Goal: Information Seeking & Learning: Learn about a topic

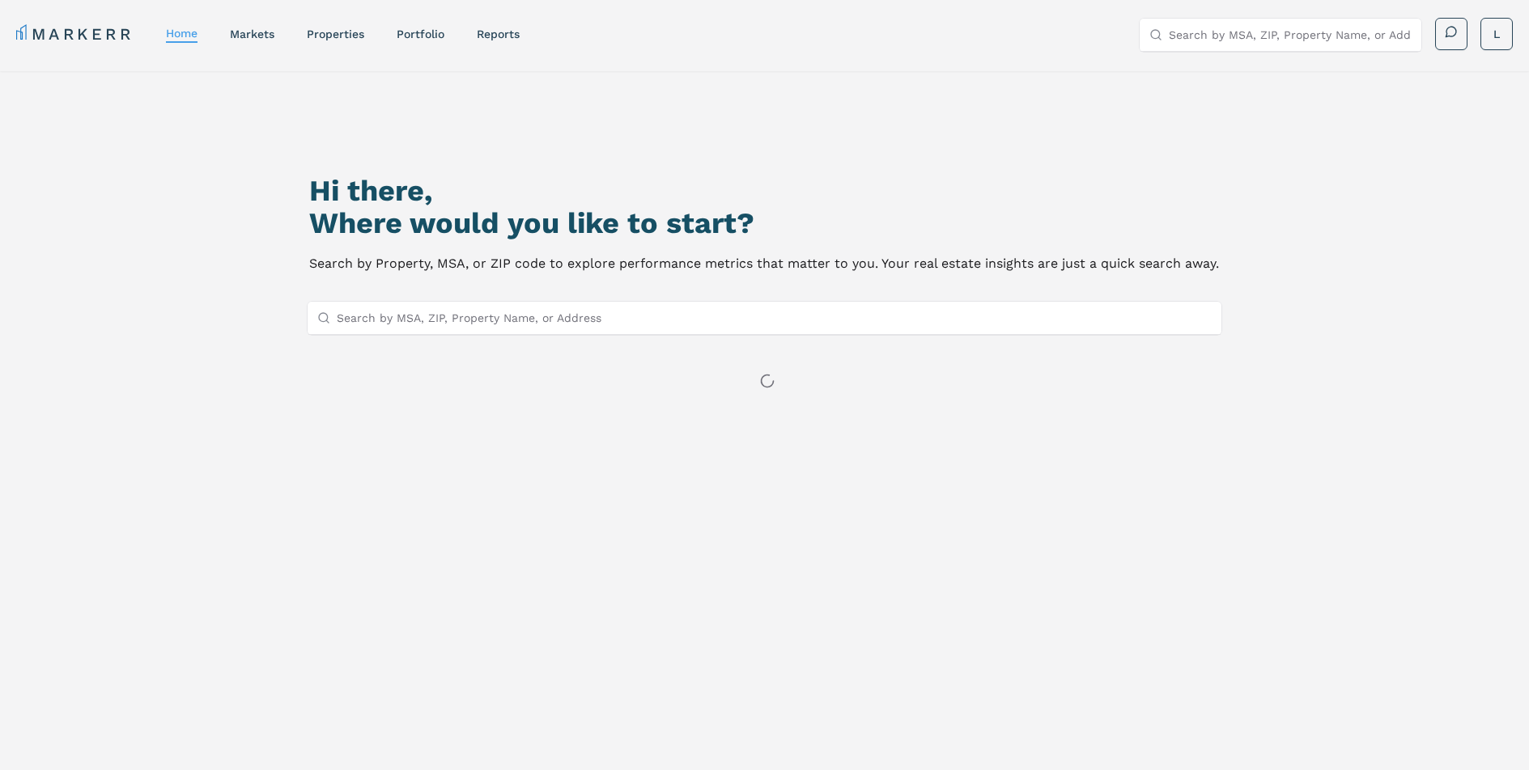
click at [589, 318] on input "Search by MSA, ZIP, Property Name, or Address" at bounding box center [774, 318] width 874 height 32
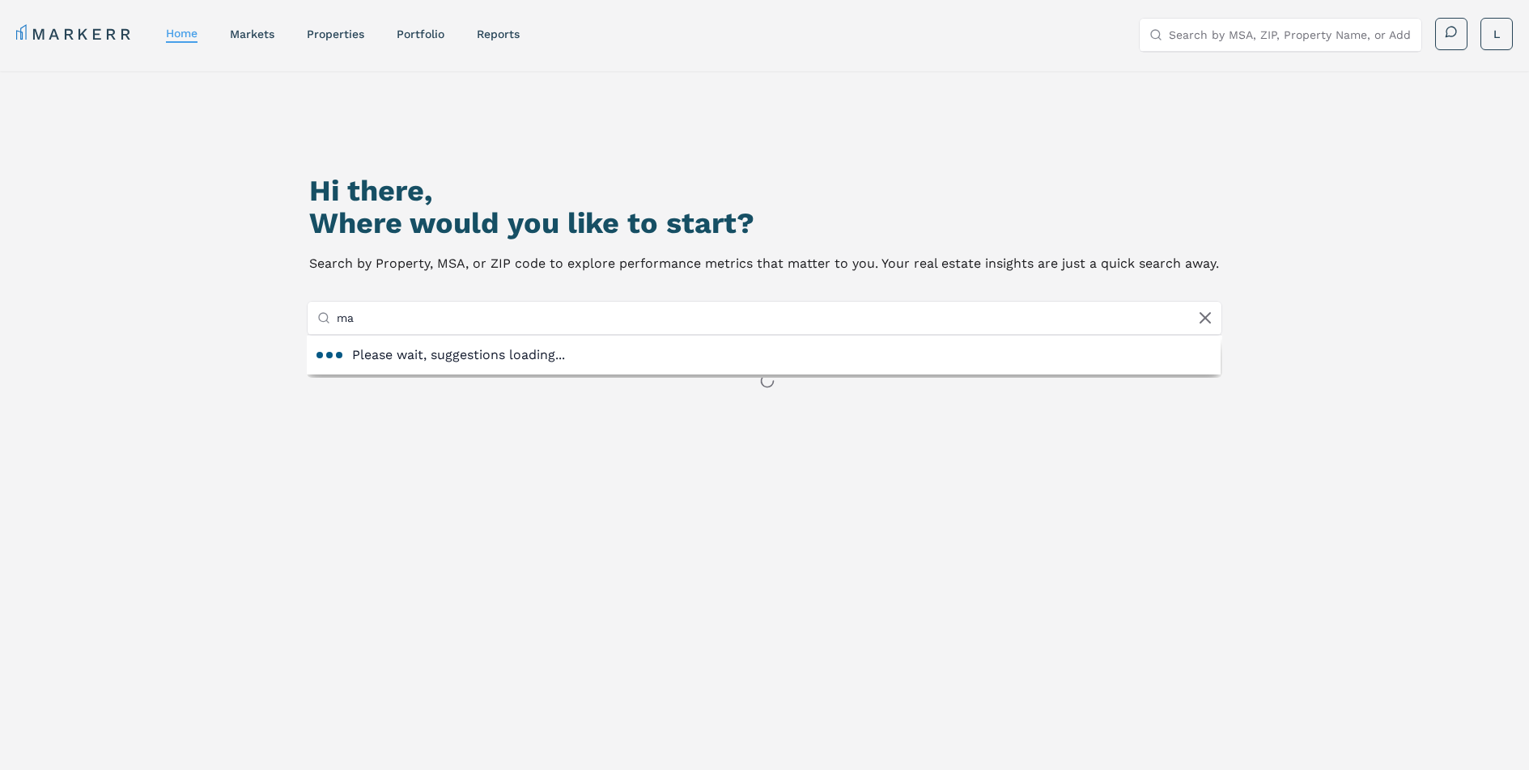
type input "m"
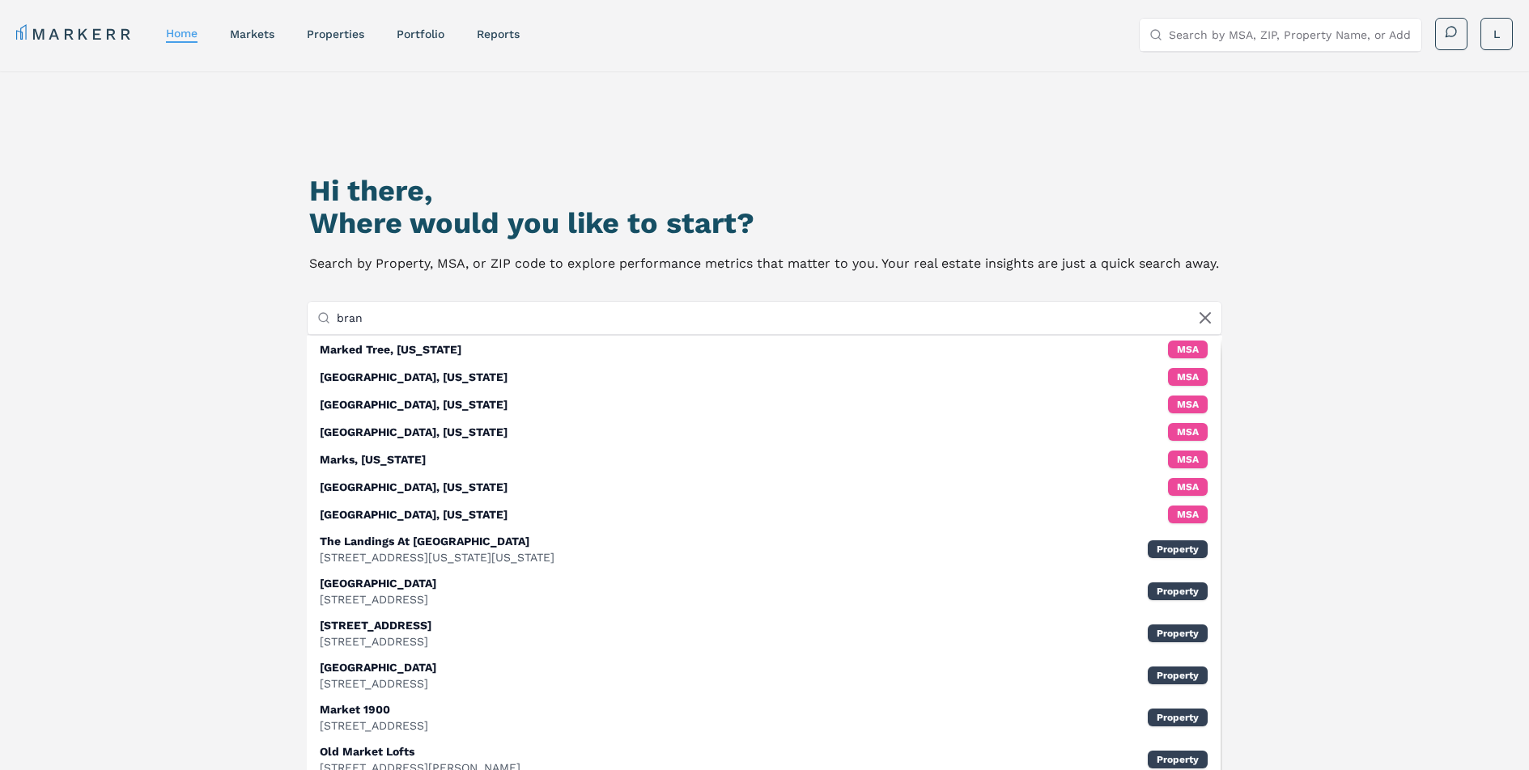
type input "brand"
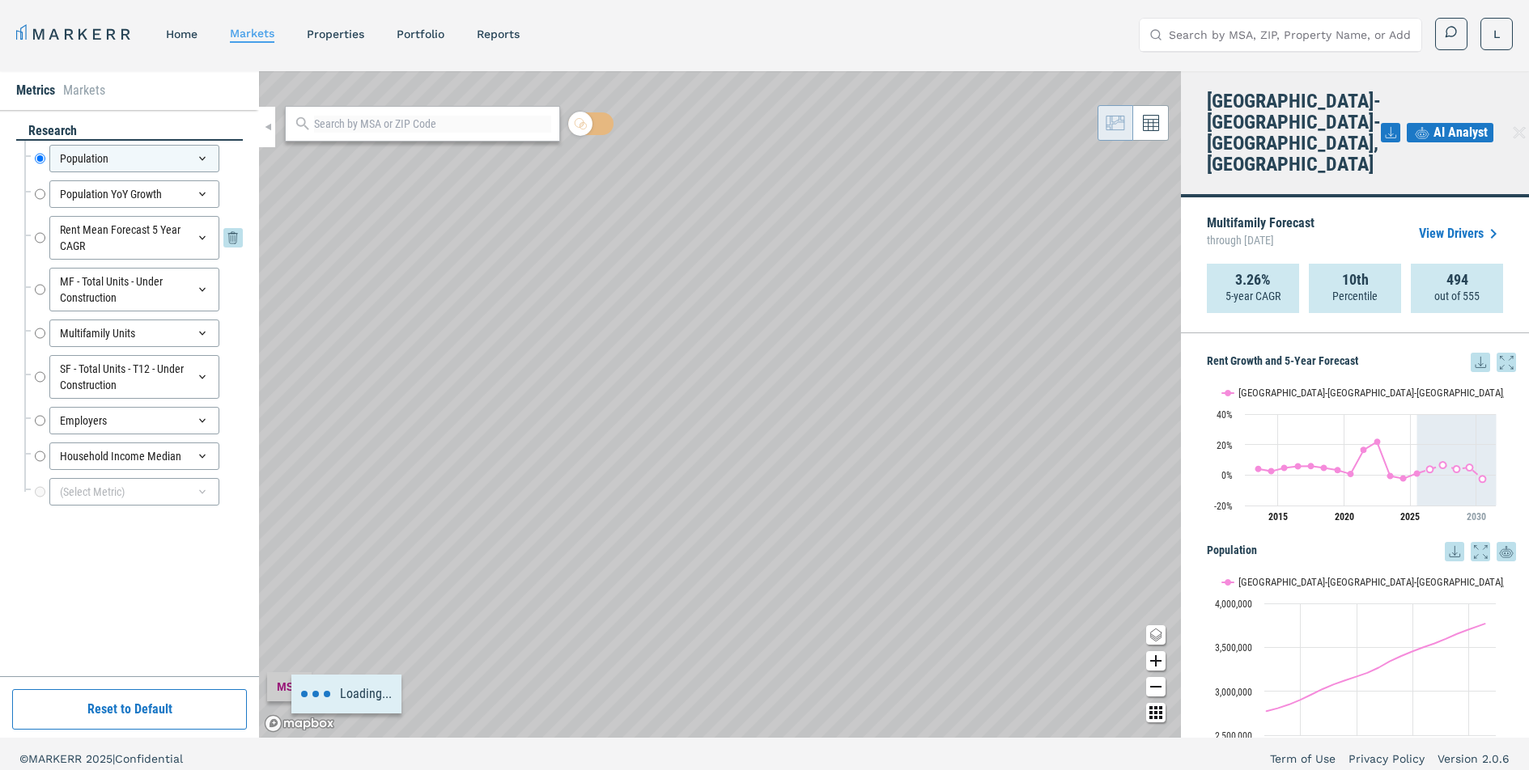
click at [37, 240] on input "Rent Mean Forecast 5 Year CAGR" at bounding box center [40, 238] width 11 height 44
radio input "false"
radio input "true"
click at [1156, 663] on icon "Zoom in map button" at bounding box center [1155, 660] width 19 height 19
click at [1156, 663] on icon "Zoom in map button" at bounding box center [1155, 661] width 11 height 11
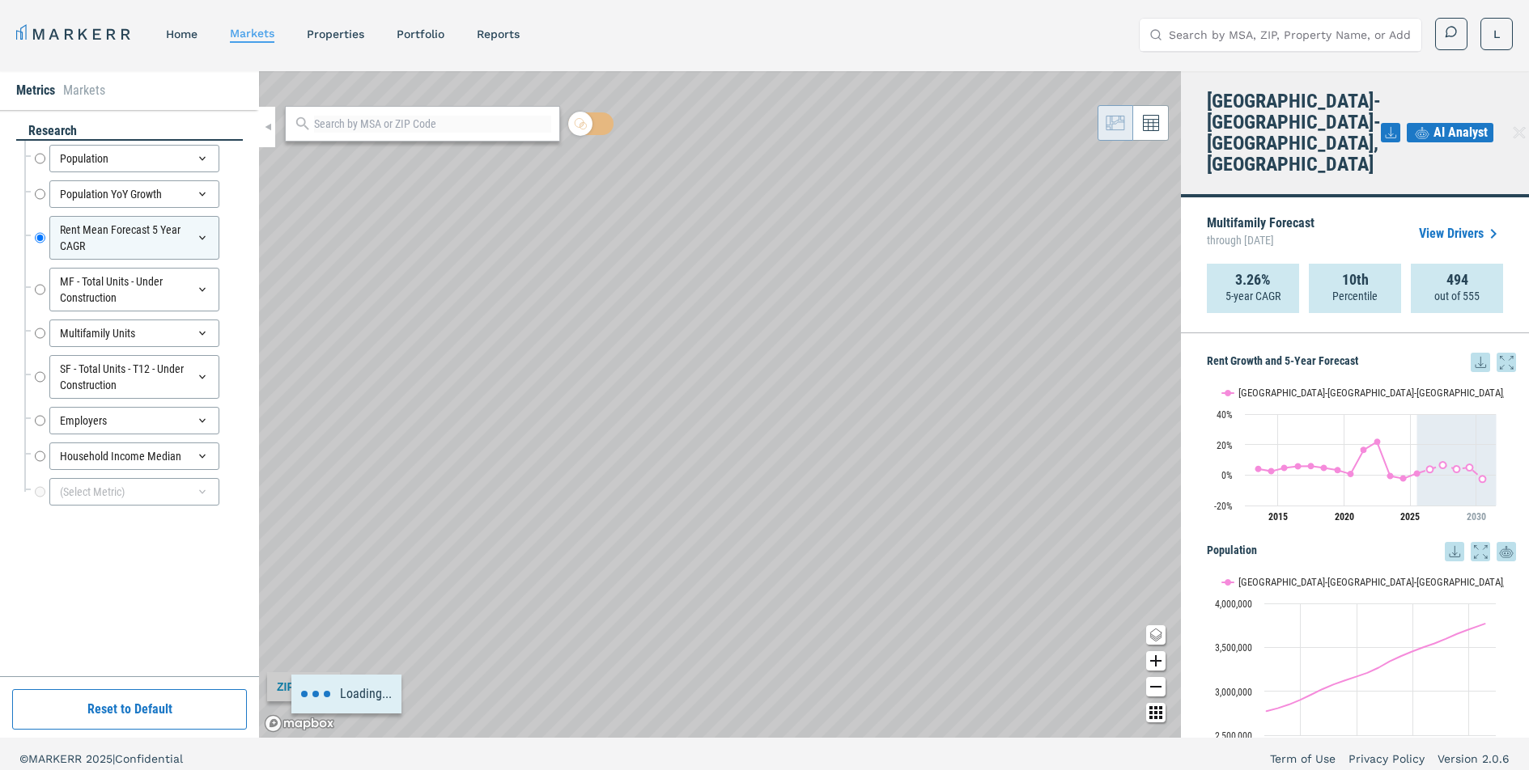
click at [1156, 663] on icon "Zoom in map button" at bounding box center [1155, 661] width 11 height 11
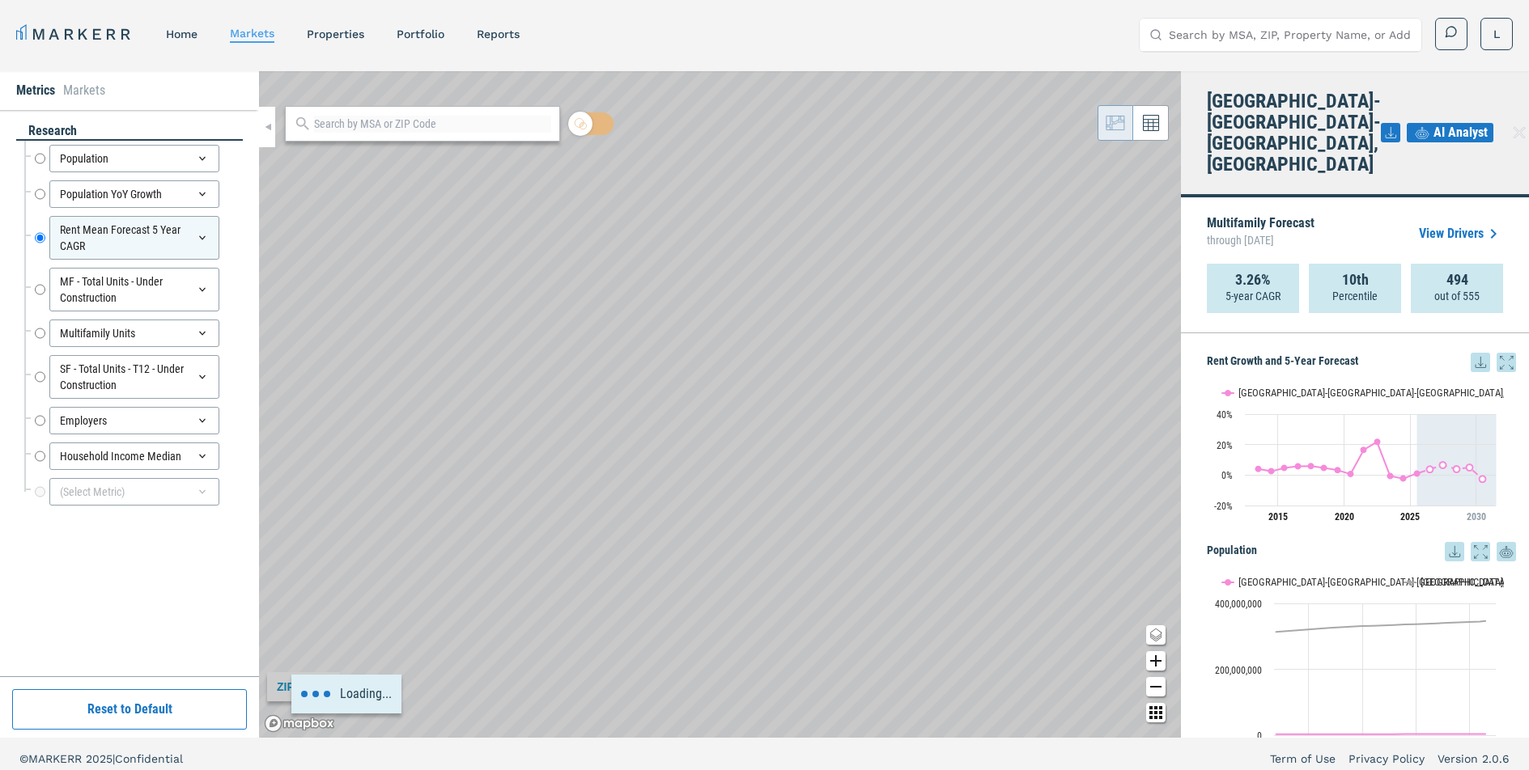
click at [1156, 663] on icon "Zoom in map button" at bounding box center [1155, 661] width 11 height 11
